Goal: Understand process/instructions

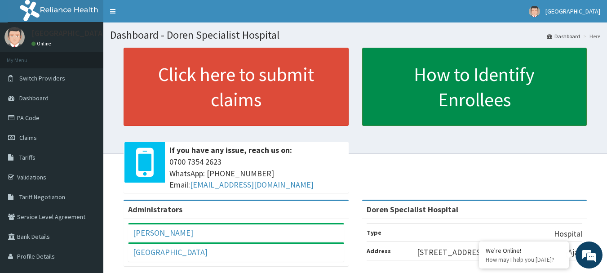
click at [417, 110] on link "How to Identify Enrollees" at bounding box center [474, 87] width 225 height 78
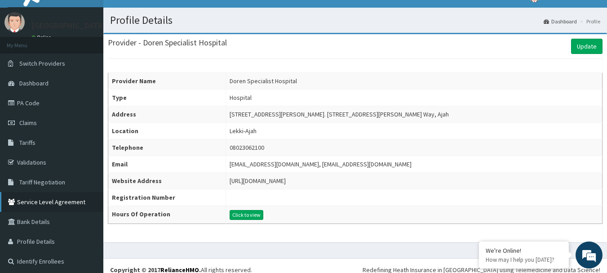
scroll to position [23, 0]
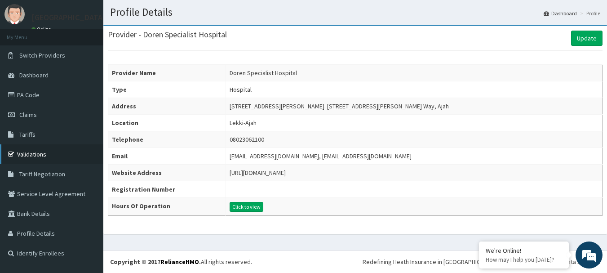
click at [46, 158] on link "Validations" at bounding box center [51, 154] width 103 height 20
